Goal: Information Seeking & Learning: Understand process/instructions

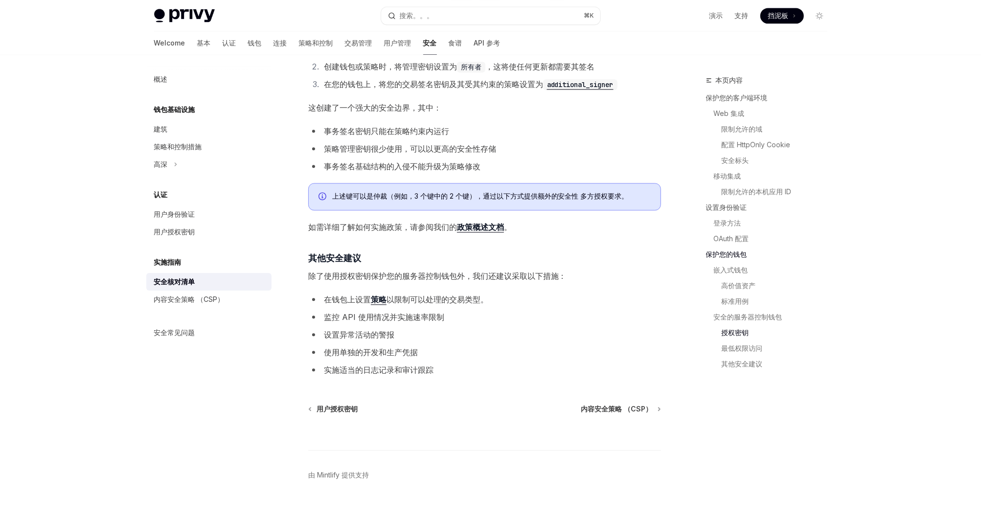
scroll to position [1832, 0]
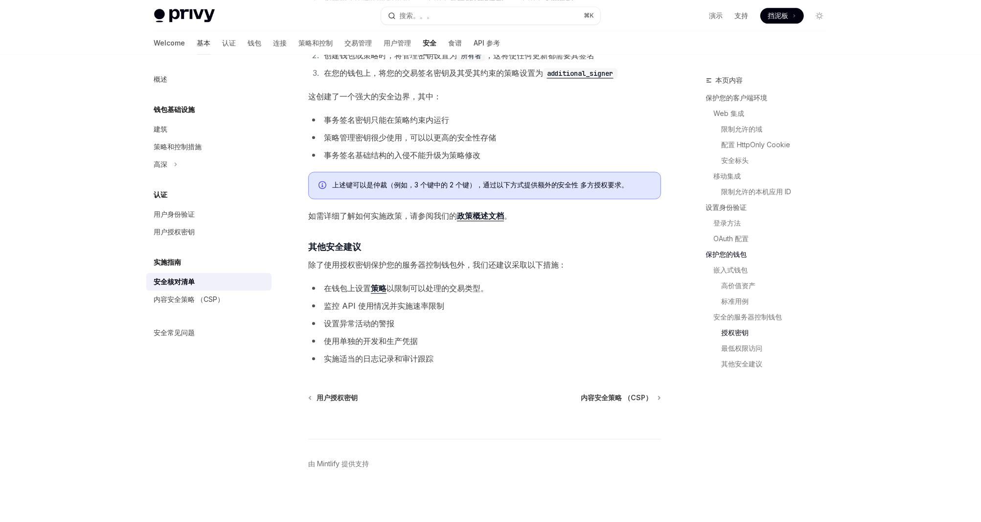
click at [197, 46] on font "基本" at bounding box center [204, 43] width 14 height 10
type textarea "*"
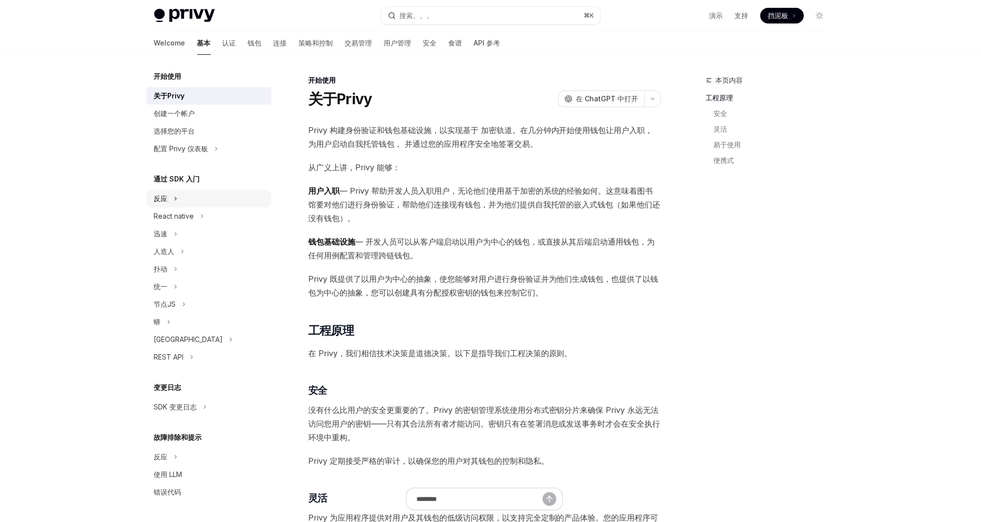
click at [228, 199] on div "反应" at bounding box center [208, 199] width 125 height 18
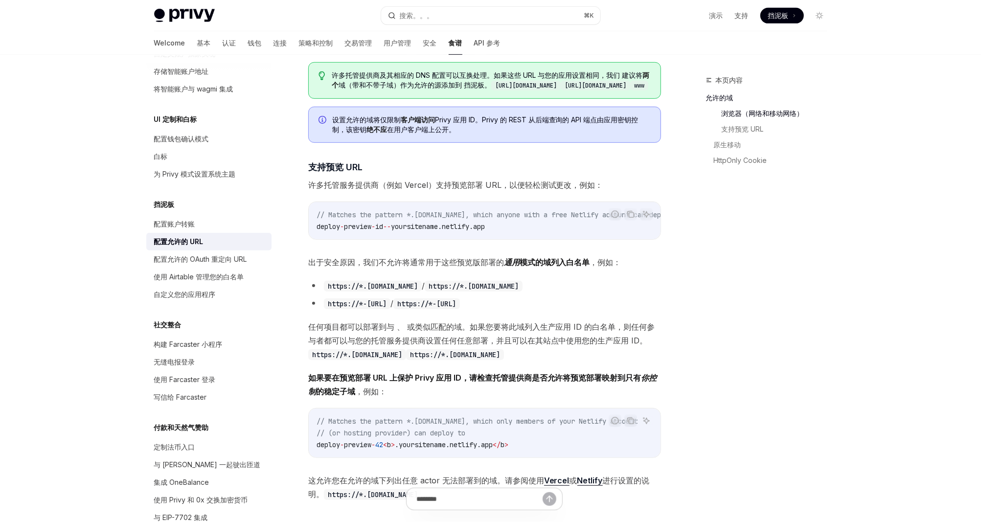
scroll to position [260, 0]
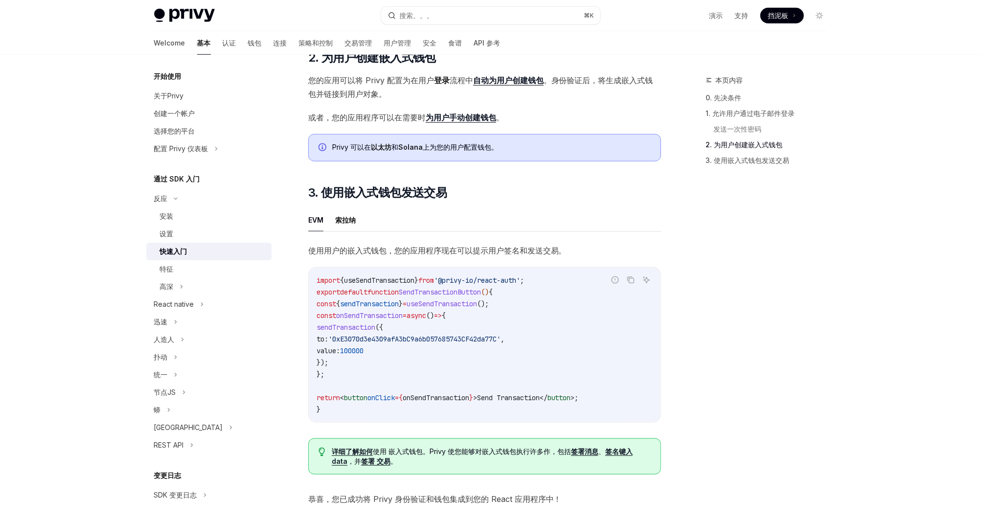
scroll to position [808, 0]
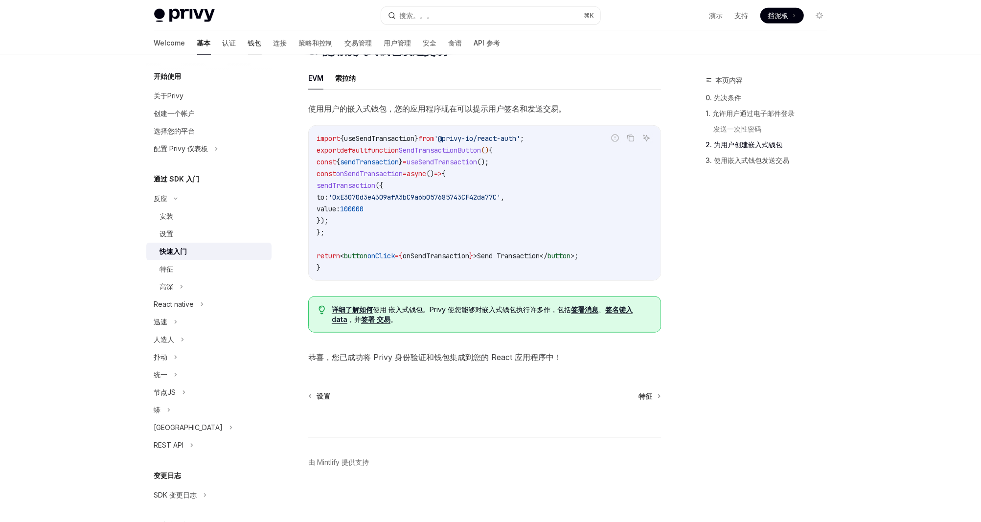
click at [248, 45] on font "钱包" at bounding box center [255, 43] width 14 height 10
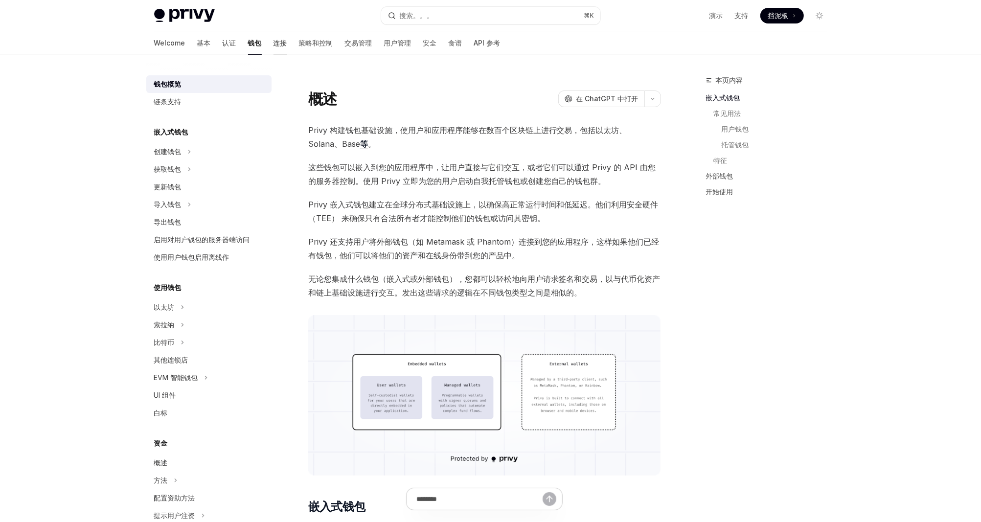
click at [273, 45] on font "连接" at bounding box center [280, 43] width 14 height 10
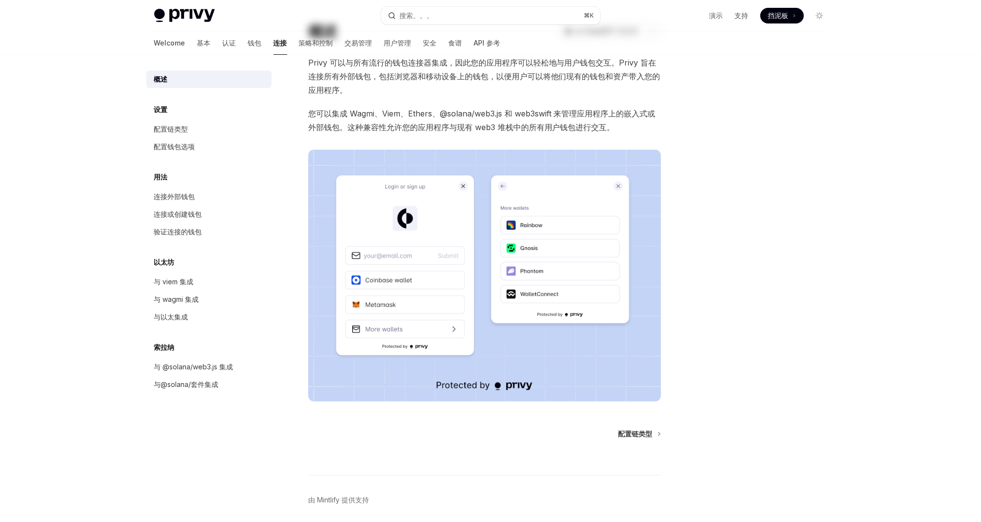
scroll to position [90, 0]
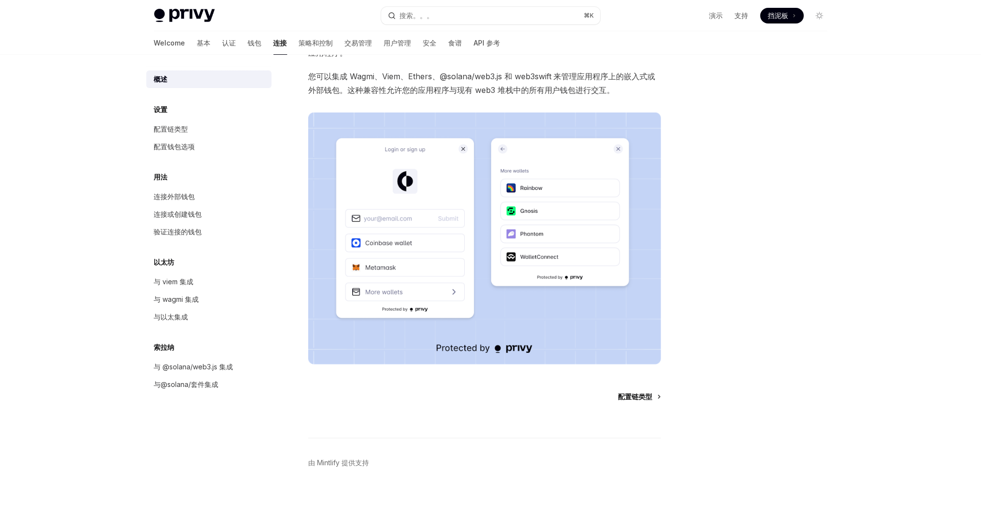
click at [633, 399] on span "配置链类型" at bounding box center [635, 397] width 34 height 10
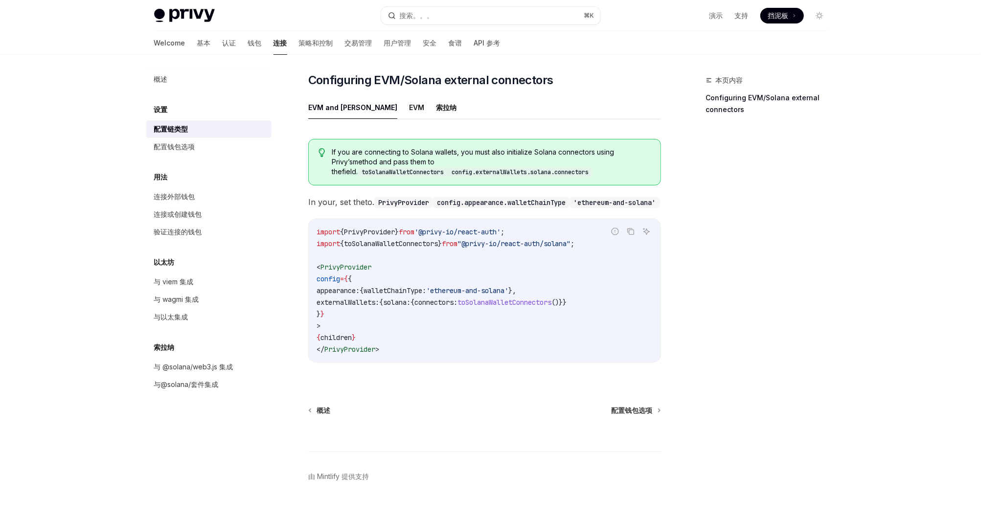
scroll to position [118, 0]
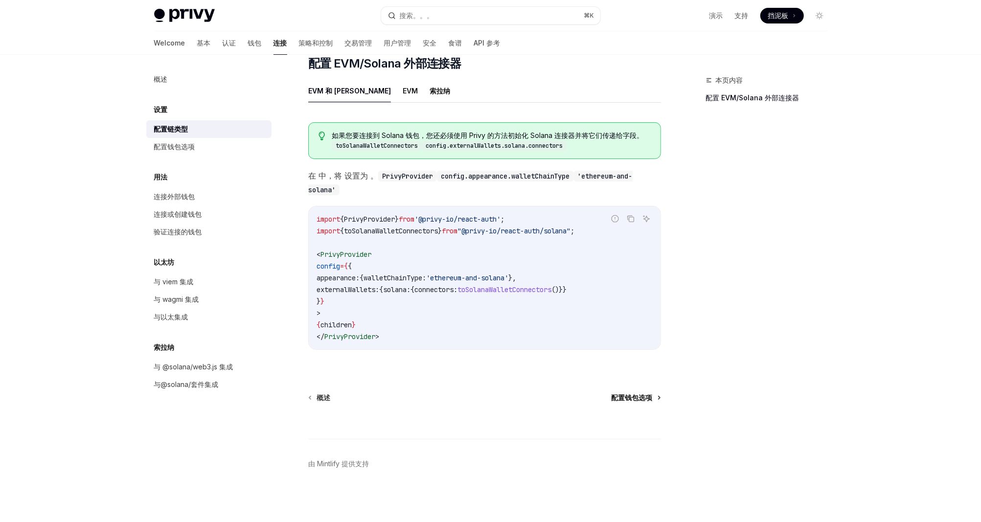
click at [638, 395] on span "配置钱包选项" at bounding box center [631, 398] width 41 height 10
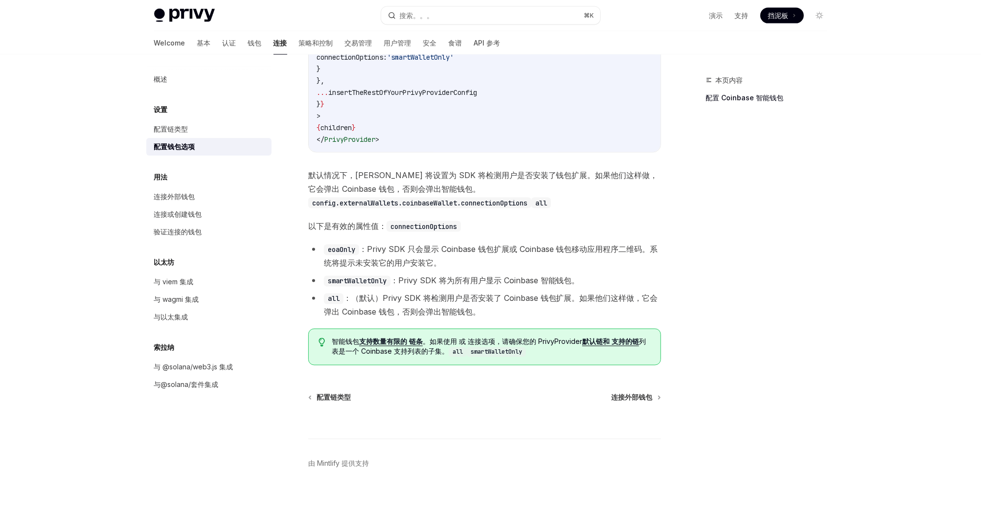
scroll to position [1263, 0]
click at [635, 397] on span "连接外部钱包" at bounding box center [631, 396] width 41 height 10
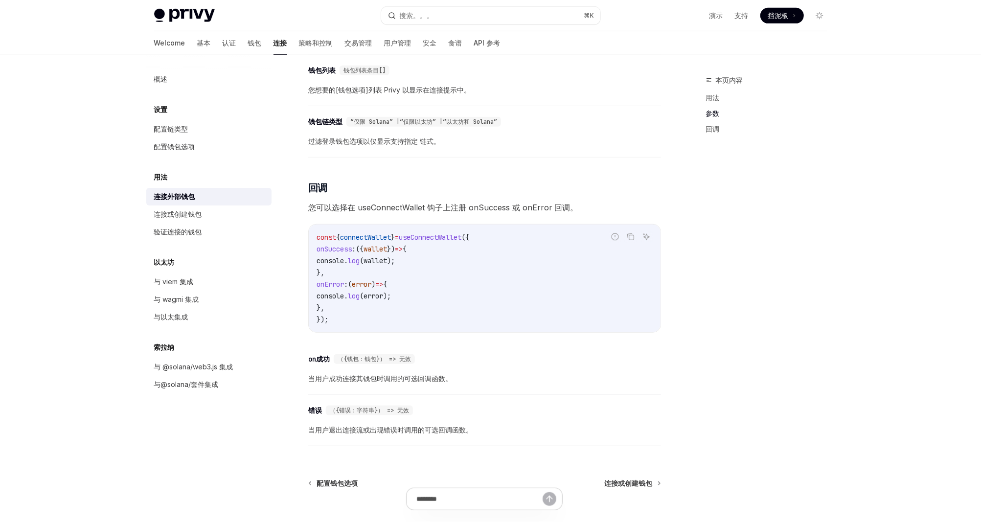
scroll to position [542, 0]
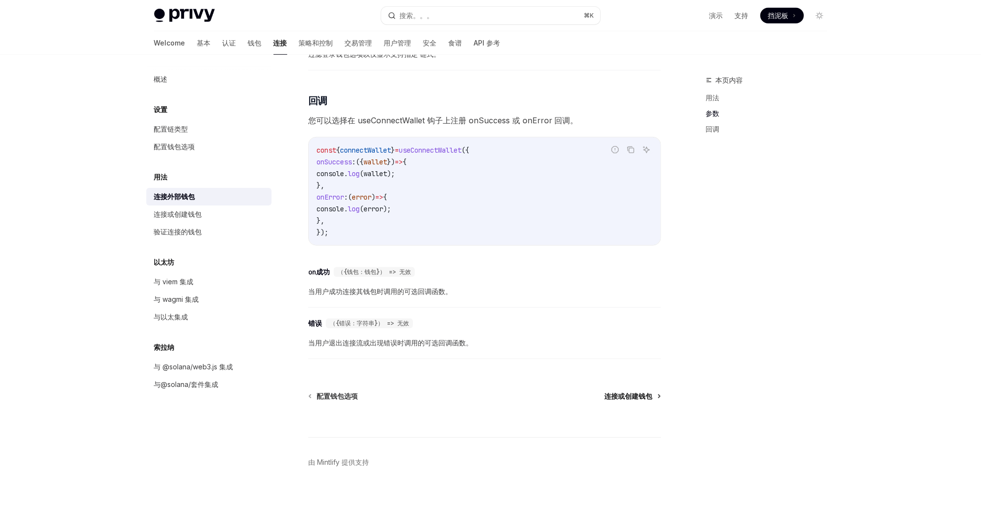
click at [649, 399] on span "连接或创建钱包" at bounding box center [628, 396] width 48 height 10
type textarea "*"
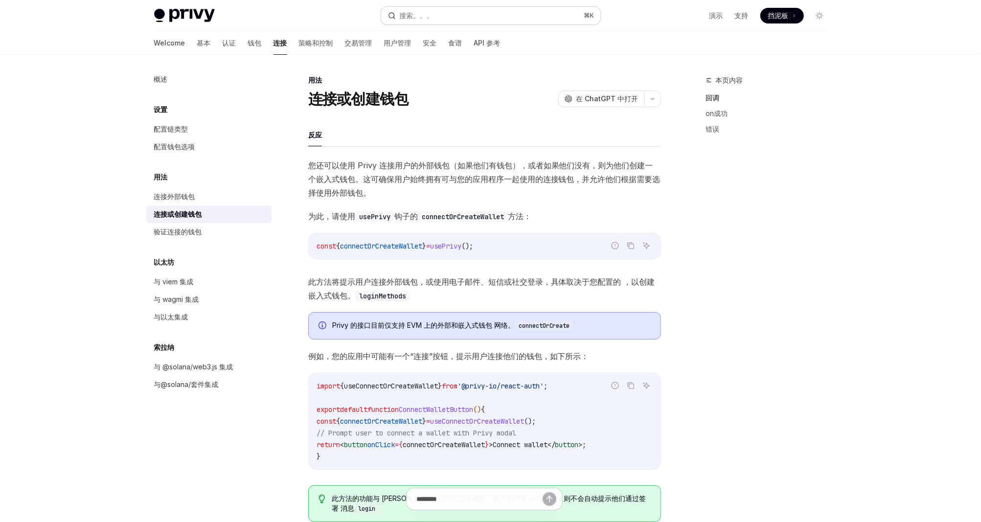
click at [444, 20] on button "搜索。。。 ⌘ K" at bounding box center [490, 16] width 219 height 18
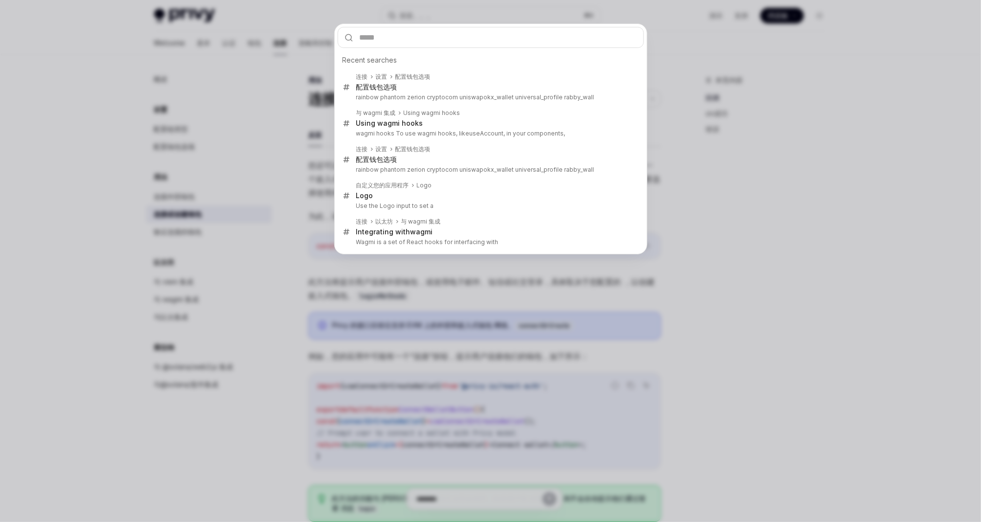
type input "**********"
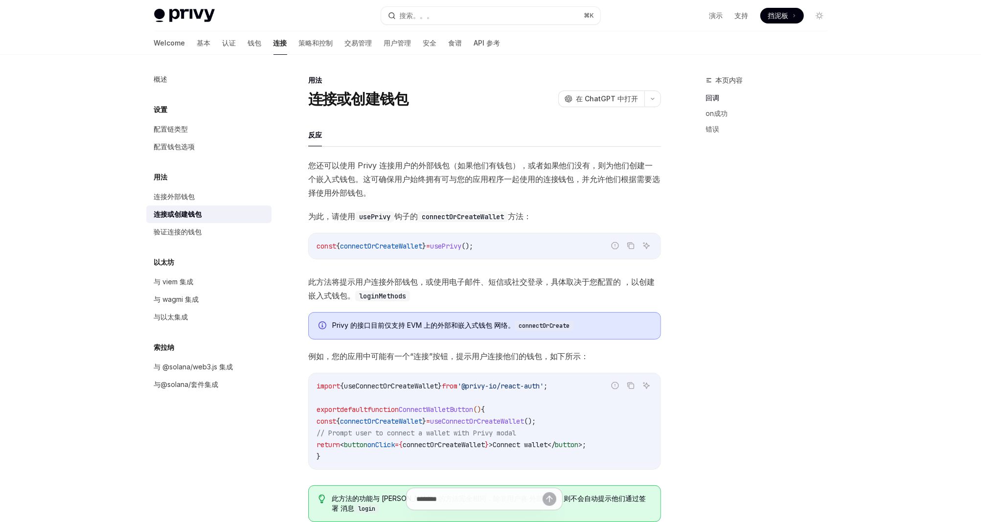
type textarea "*"
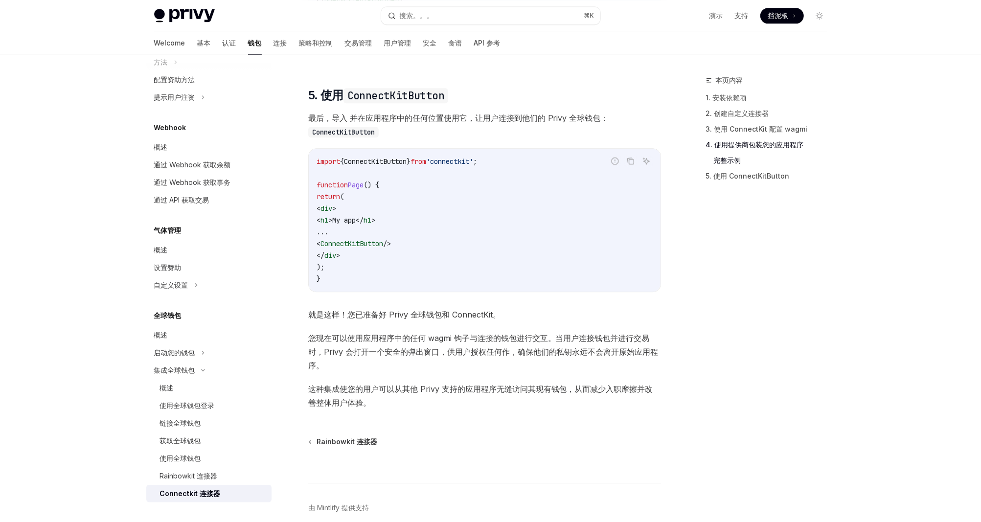
scroll to position [1982, 0]
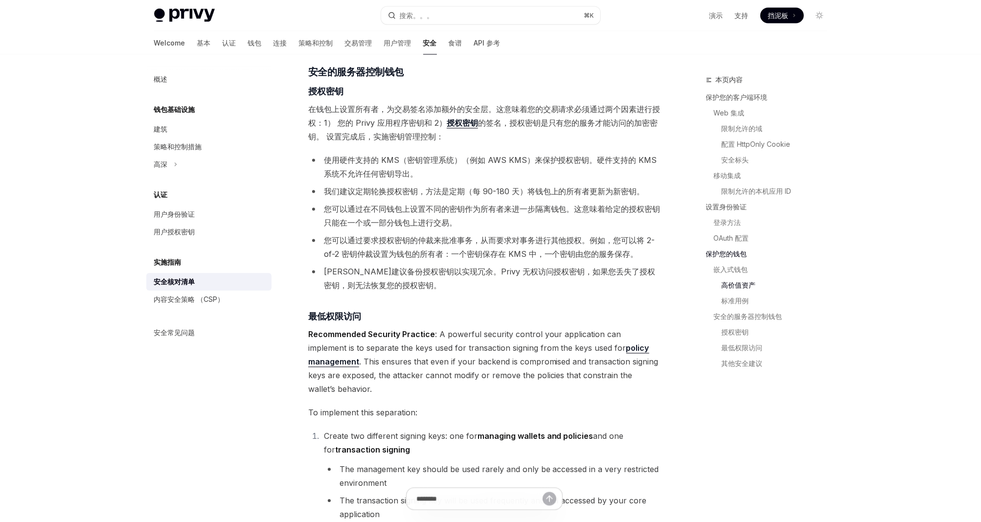
type textarea "*"
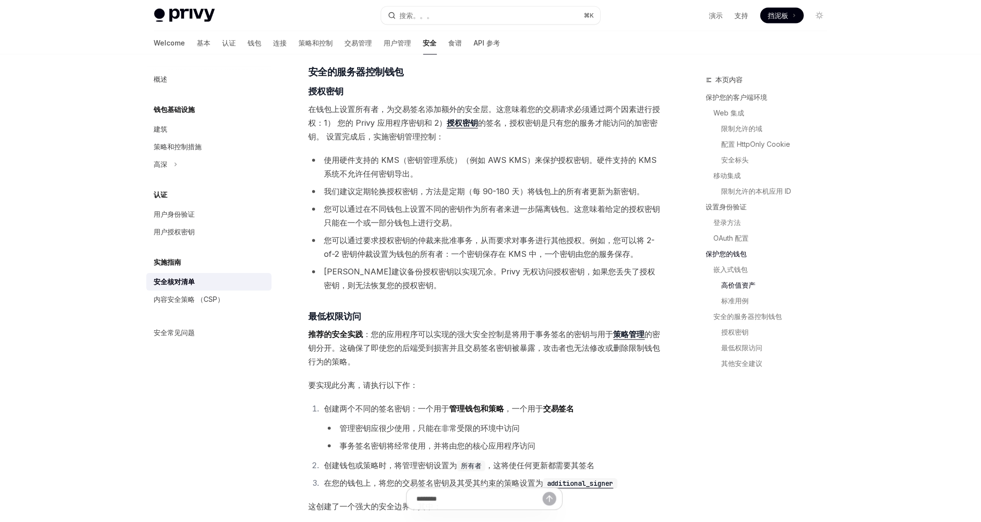
scroll to position [1832, 0]
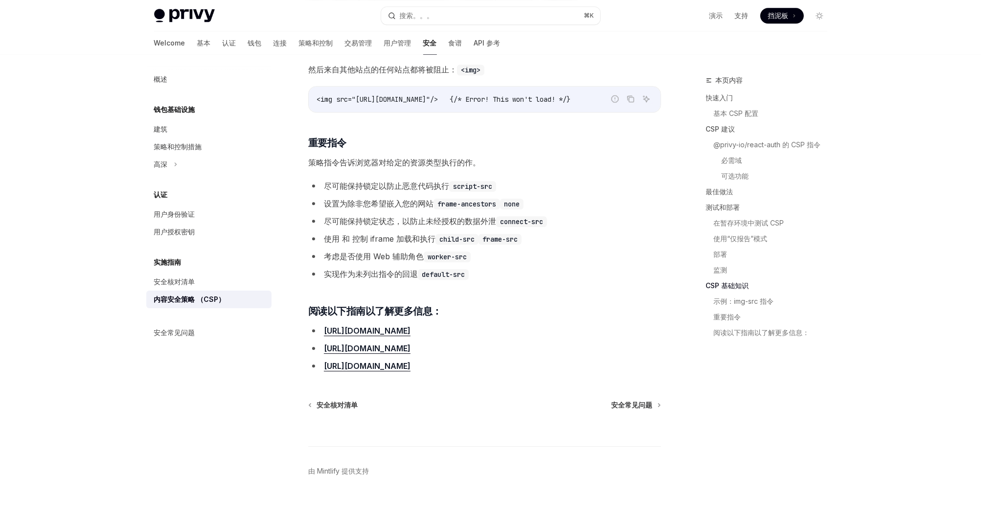
scroll to position [2095, 0]
